Goal: Transaction & Acquisition: Purchase product/service

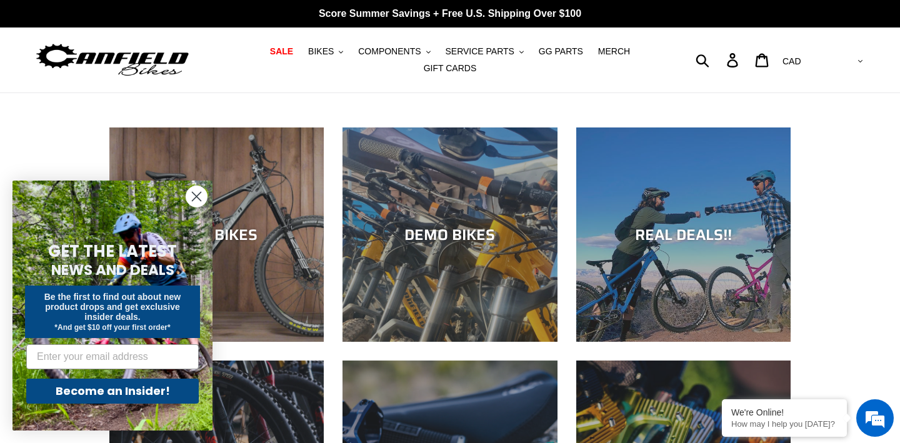
click at [194, 201] on circle "Close dialog" at bounding box center [196, 196] width 21 height 21
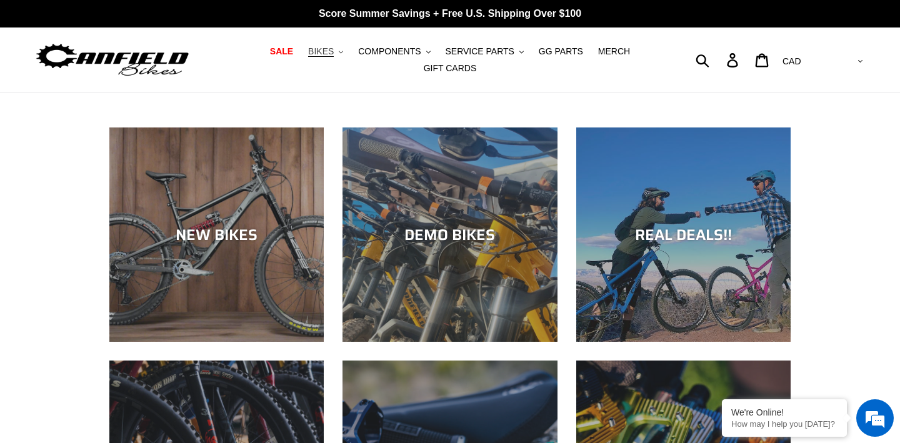
click at [343, 50] on icon ".cls-1{fill:#231f20}" at bounding box center [341, 52] width 4 height 4
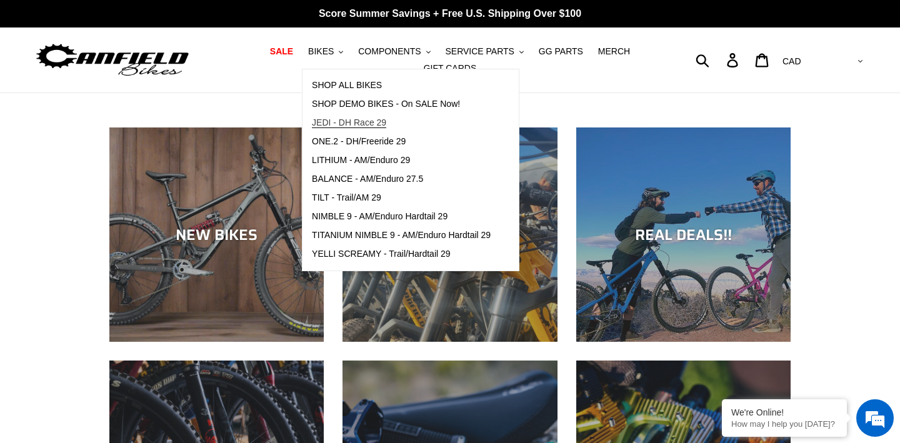
click at [375, 122] on span "JEDI - DH Race 29" at bounding box center [349, 122] width 74 height 11
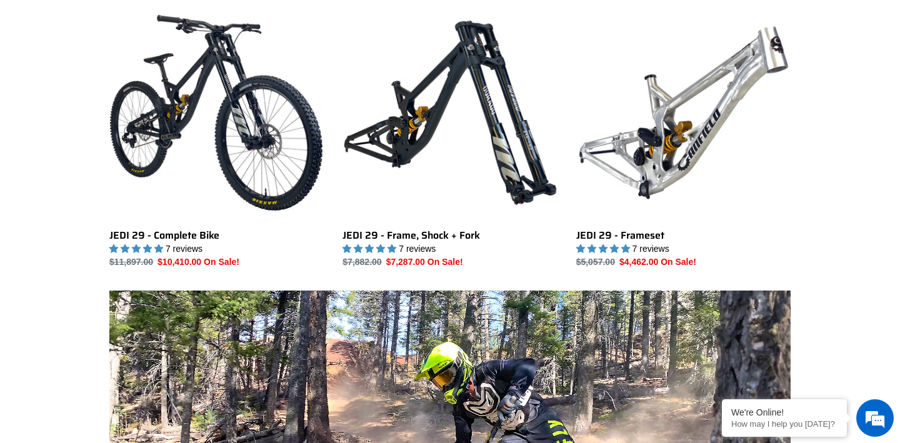
scroll to position [368, 0]
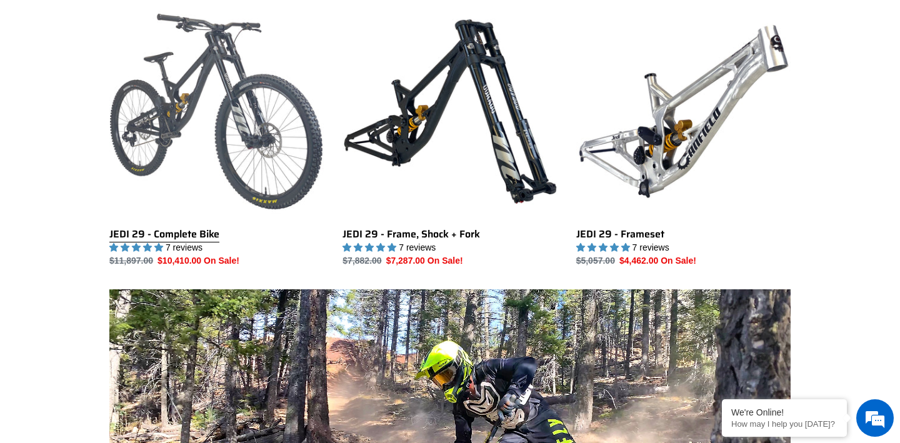
click at [204, 235] on link "JEDI 29 - Complete Bike" at bounding box center [216, 135] width 214 height 263
click at [199, 234] on link "JEDI 29 - Complete Bike" at bounding box center [216, 135] width 214 height 263
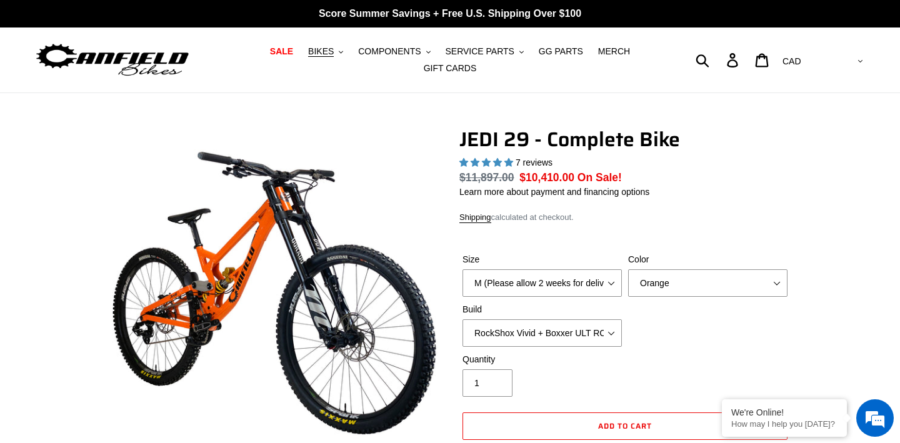
select select "highest-rating"
select select "XL (Please allow 2 weeks for delivery)"
select select "Stealth Black"
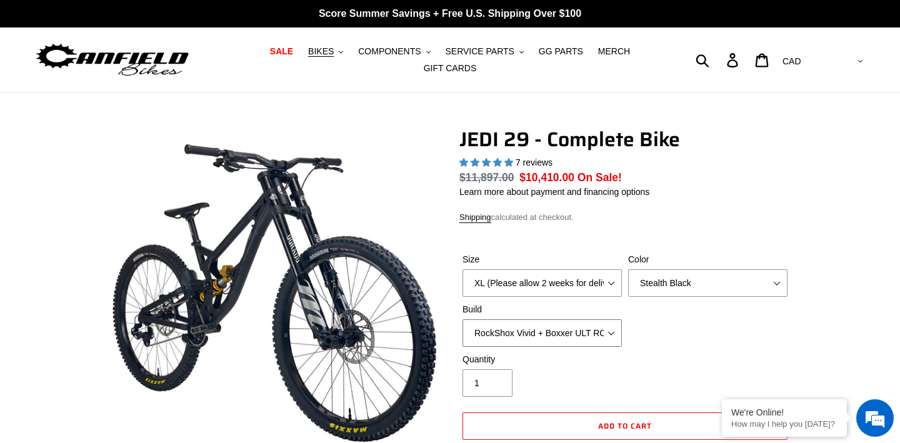
select select "EXT eStoria LOK V3 + EXT Vaia 200 + SRAM XO"
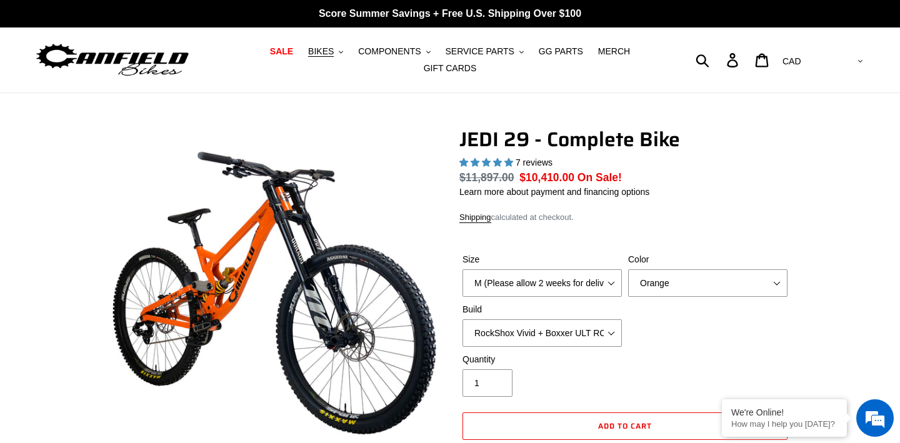
select select "highest-rating"
select select "EXT eStoria LOK V3 + EXT Vaia 200 + SRAM XO"
